Goal: Task Accomplishment & Management: Manage account settings

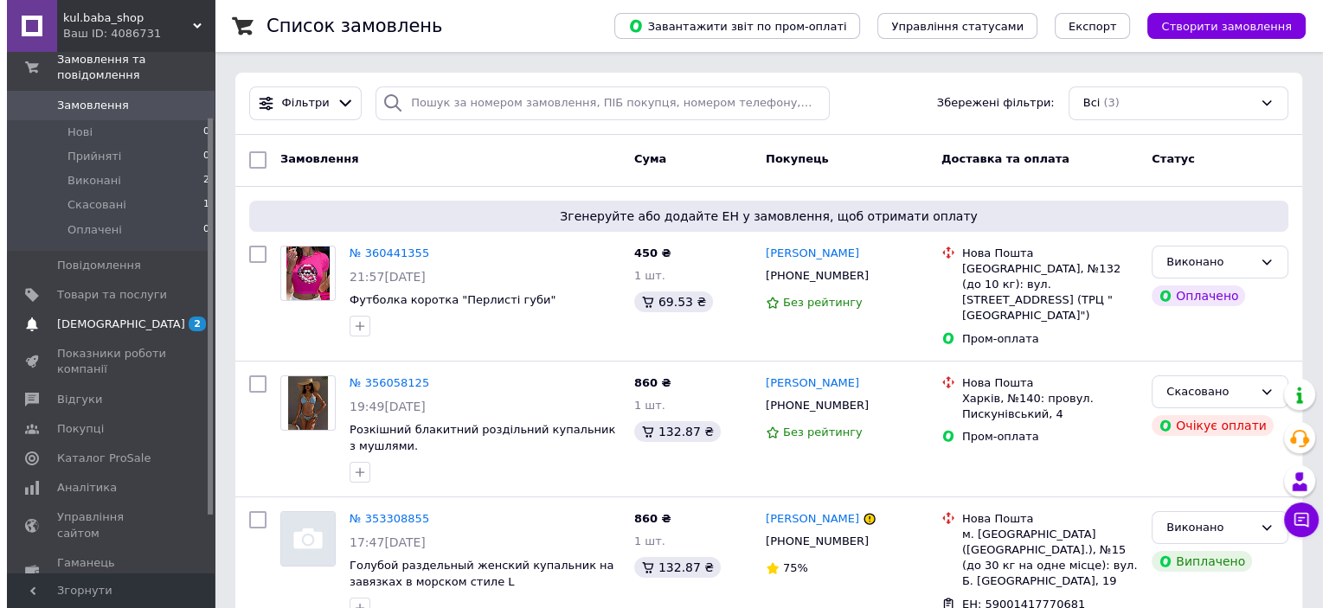
scroll to position [86, 0]
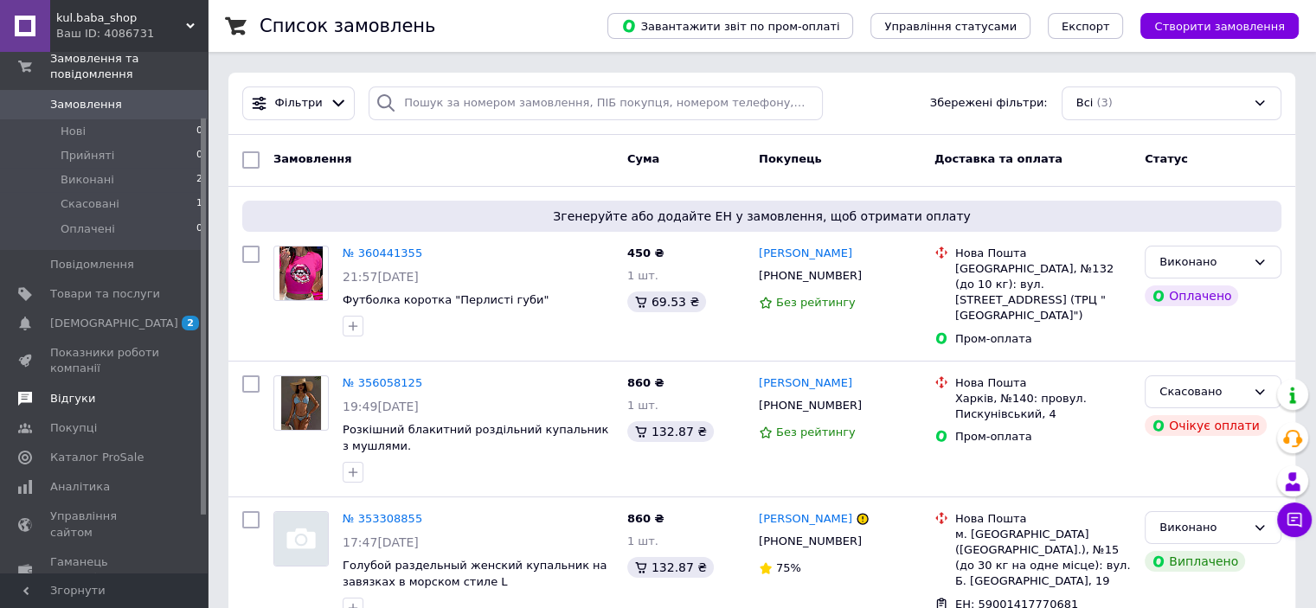
click at [97, 316] on span "[DEMOGRAPHIC_DATA]" at bounding box center [114, 324] width 128 height 16
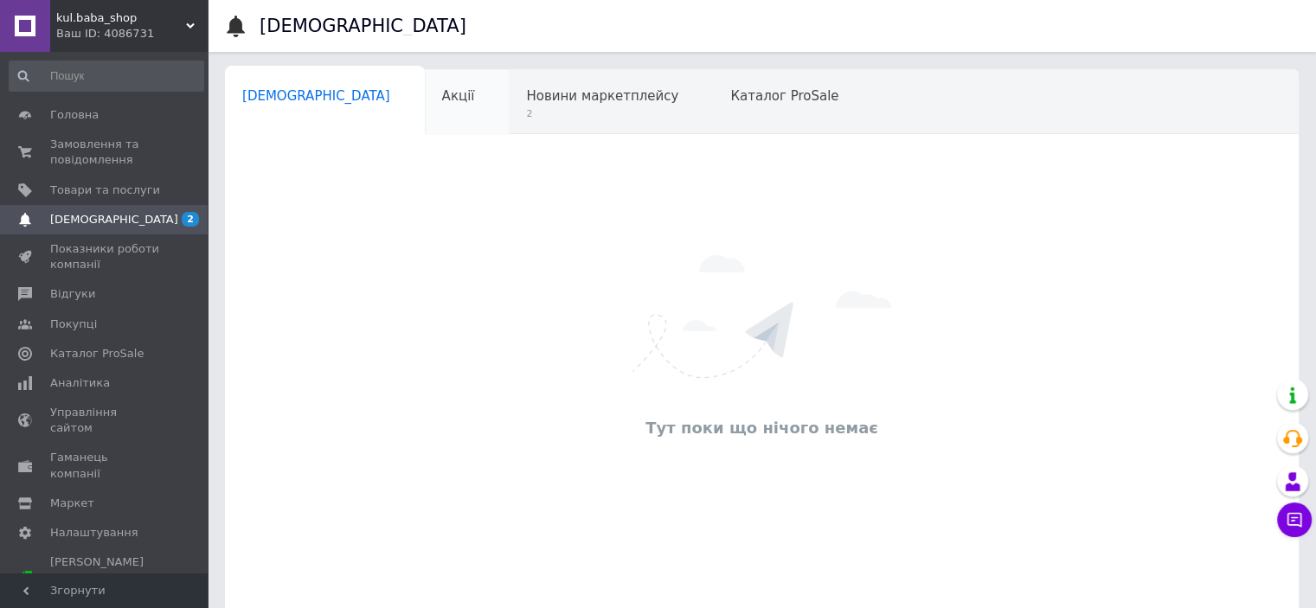
click at [425, 93] on div "Акції 0" at bounding box center [467, 103] width 85 height 66
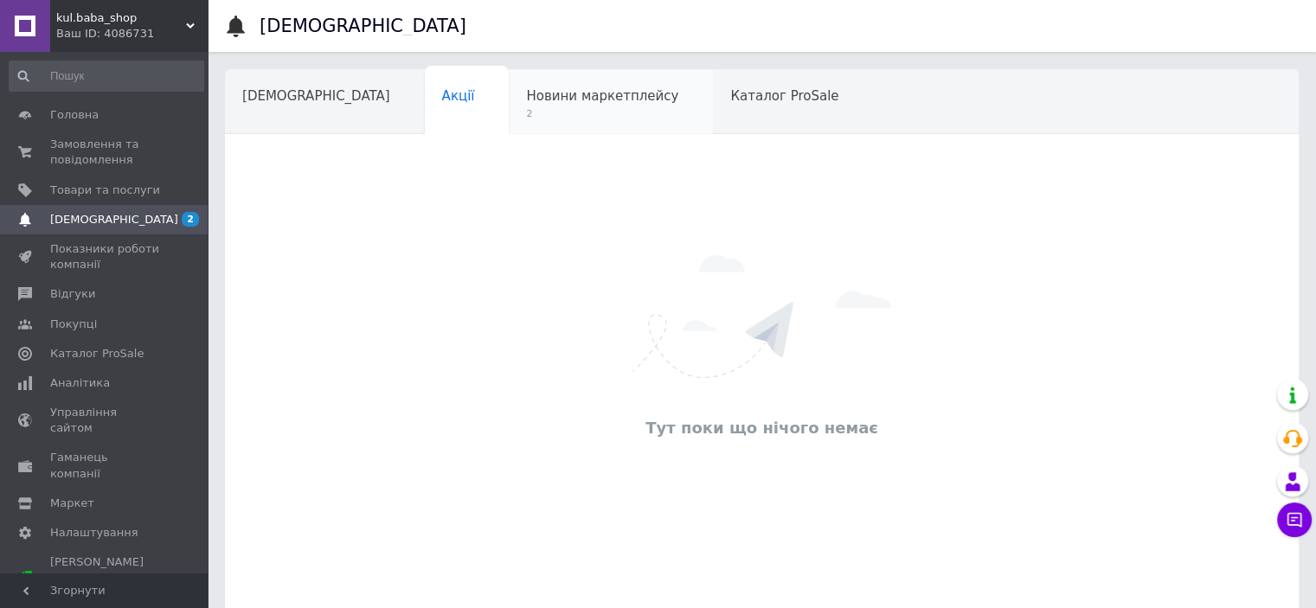
click at [526, 108] on span "2" at bounding box center [602, 113] width 152 height 13
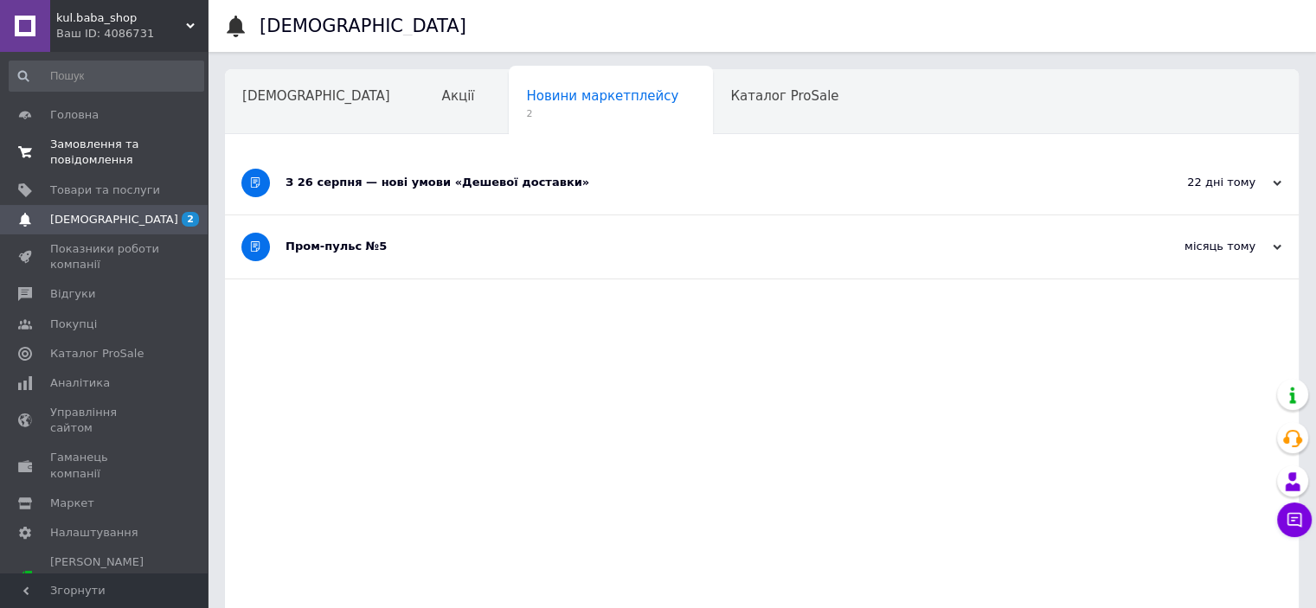
click at [98, 157] on span "Замовлення та повідомлення" at bounding box center [105, 152] width 110 height 31
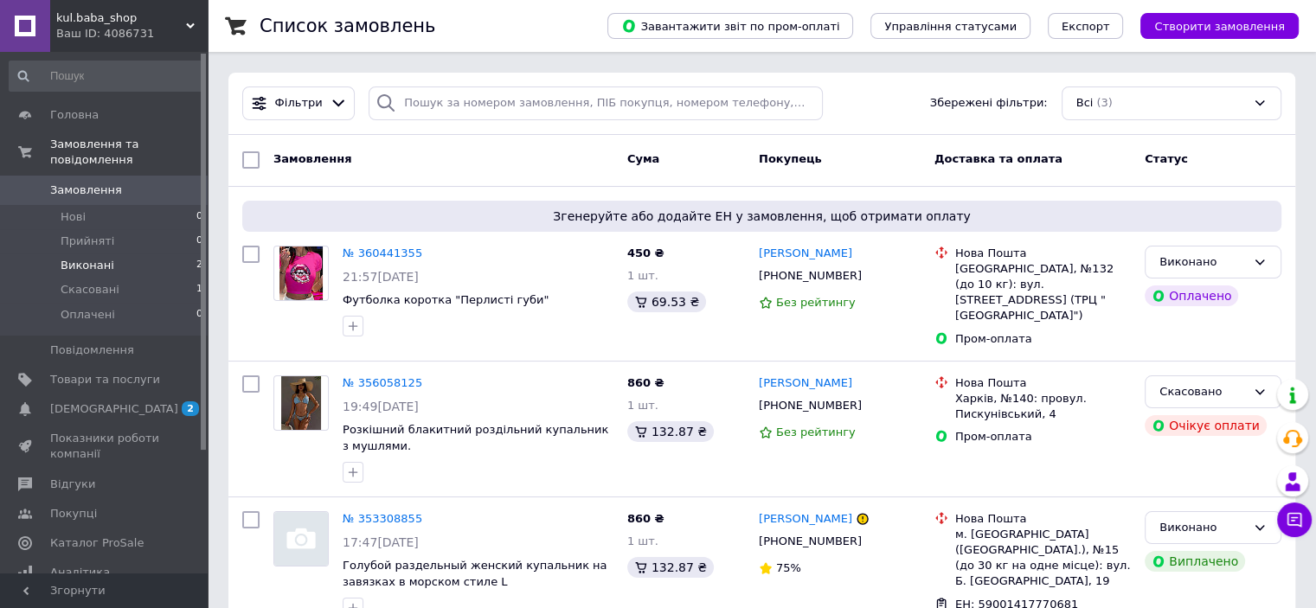
click at [103, 258] on span "Виконані" at bounding box center [88, 266] width 54 height 16
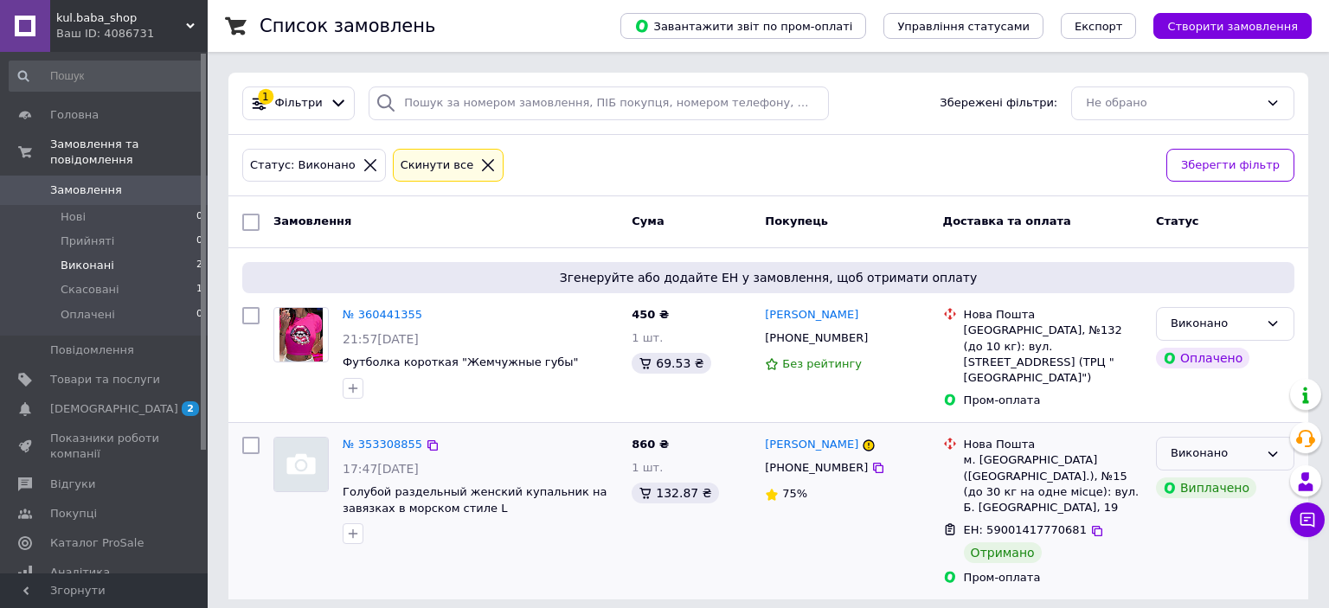
click at [1270, 452] on icon at bounding box center [1273, 454] width 10 height 5
click at [879, 543] on div "[PERSON_NAME] [PHONE_NUMBER] 75%" at bounding box center [846, 511] width 177 height 163
click at [1272, 321] on icon at bounding box center [1273, 324] width 14 height 14
click at [909, 348] on div "[PHONE_NUMBER]" at bounding box center [846, 338] width 167 height 19
click at [1271, 314] on div "Виконано" at bounding box center [1225, 324] width 138 height 34
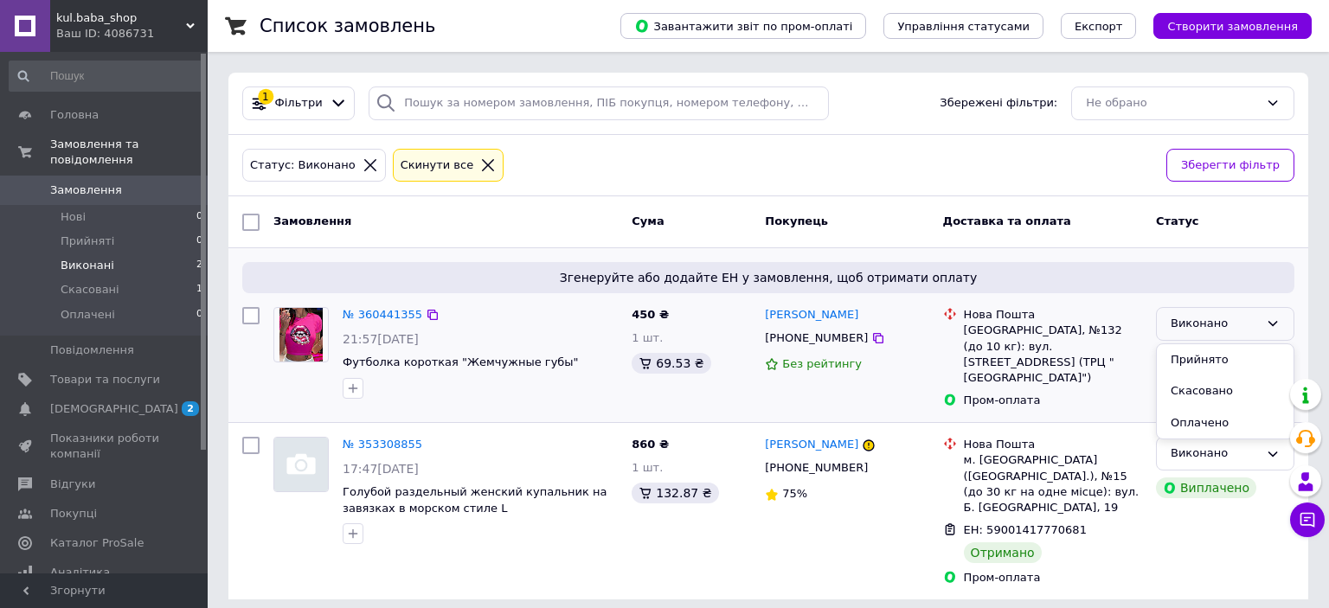
click at [1017, 363] on div "[GEOGRAPHIC_DATA], №132 (до 10 кг): вул. [STREET_ADDRESS] (ТРЦ "[GEOGRAPHIC_DAT…" at bounding box center [1053, 354] width 178 height 63
click at [1027, 359] on div "[GEOGRAPHIC_DATA], №132 (до 10 кг): вул. [STREET_ADDRESS] (ТРЦ "[GEOGRAPHIC_DAT…" at bounding box center [1053, 354] width 178 height 63
click at [996, 339] on div "[GEOGRAPHIC_DATA], №132 (до 10 кг): вул. [STREET_ADDRESS] (ТРЦ "[GEOGRAPHIC_DAT…" at bounding box center [1053, 354] width 178 height 63
click at [978, 327] on div "[GEOGRAPHIC_DATA], №132 (до 10 кг): вул. [STREET_ADDRESS] (ТРЦ "[GEOGRAPHIC_DAT…" at bounding box center [1053, 354] width 178 height 63
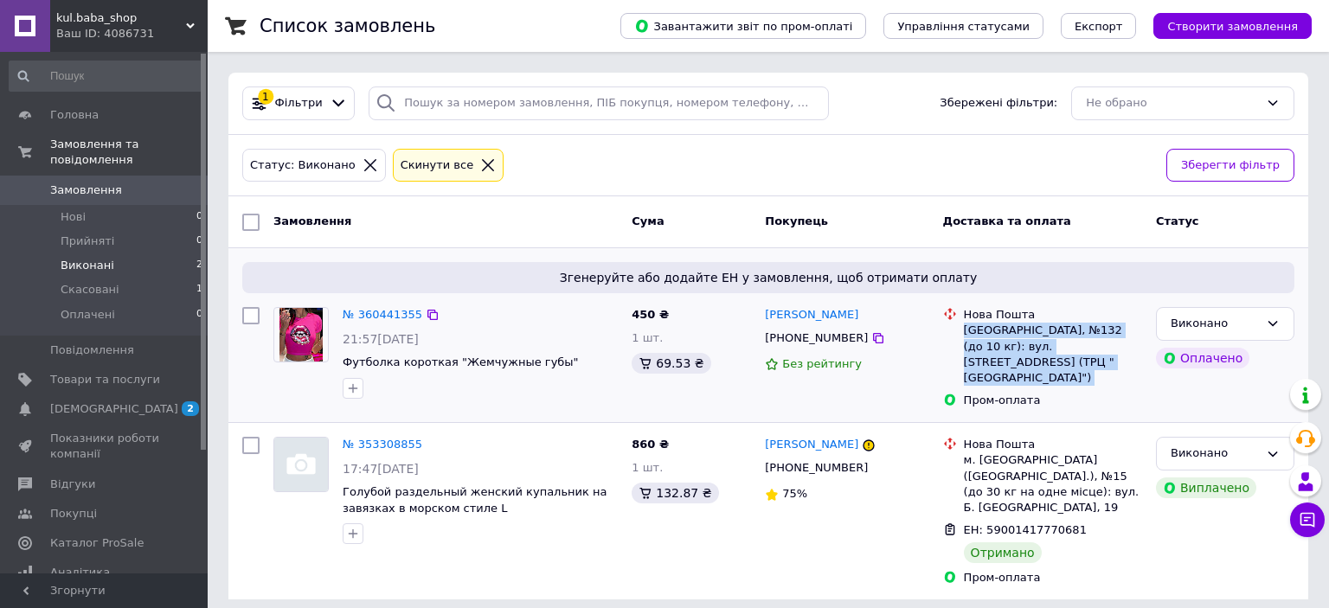
click at [977, 326] on div "[GEOGRAPHIC_DATA], №132 (до 10 кг): вул. [STREET_ADDRESS] (ТРЦ "[GEOGRAPHIC_DAT…" at bounding box center [1053, 354] width 178 height 63
click at [890, 370] on div "Без рейтингу" at bounding box center [847, 364] width 164 height 16
click at [1272, 321] on icon at bounding box center [1273, 324] width 14 height 14
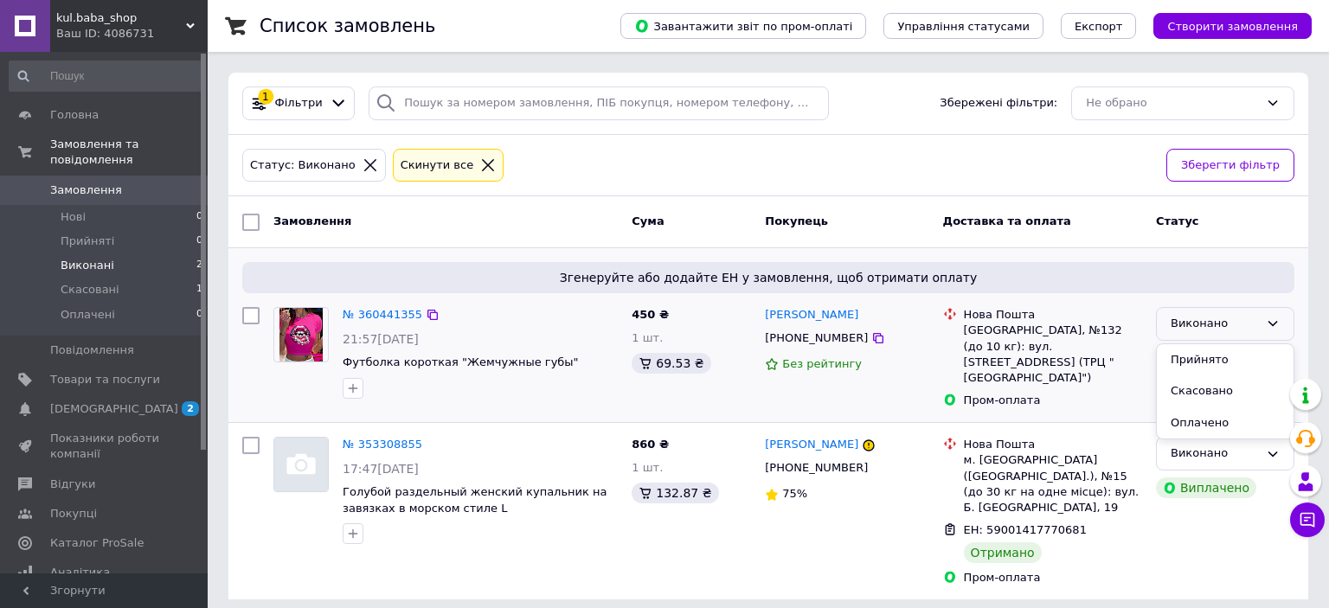
click at [1119, 324] on div "[GEOGRAPHIC_DATA], №132 (до 10 кг): вул. [STREET_ADDRESS] (ТРЦ "[GEOGRAPHIC_DAT…" at bounding box center [1053, 354] width 178 height 63
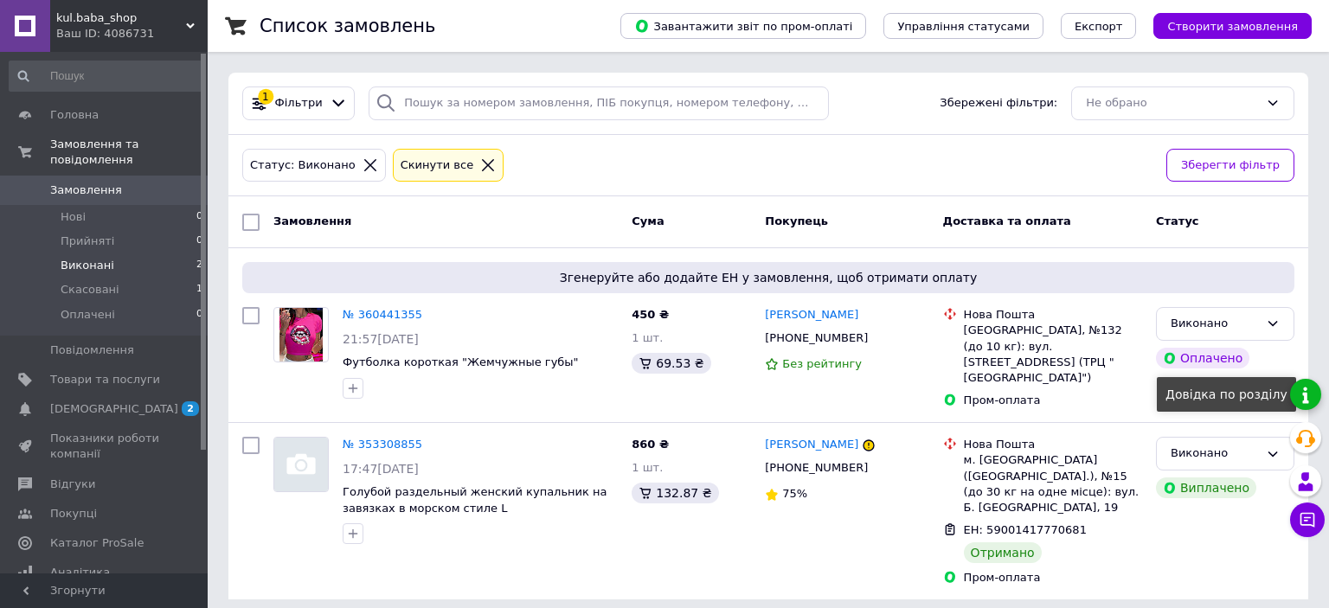
click at [1306, 394] on link at bounding box center [1305, 394] width 31 height 31
